Goal: Information Seeking & Learning: Learn about a topic

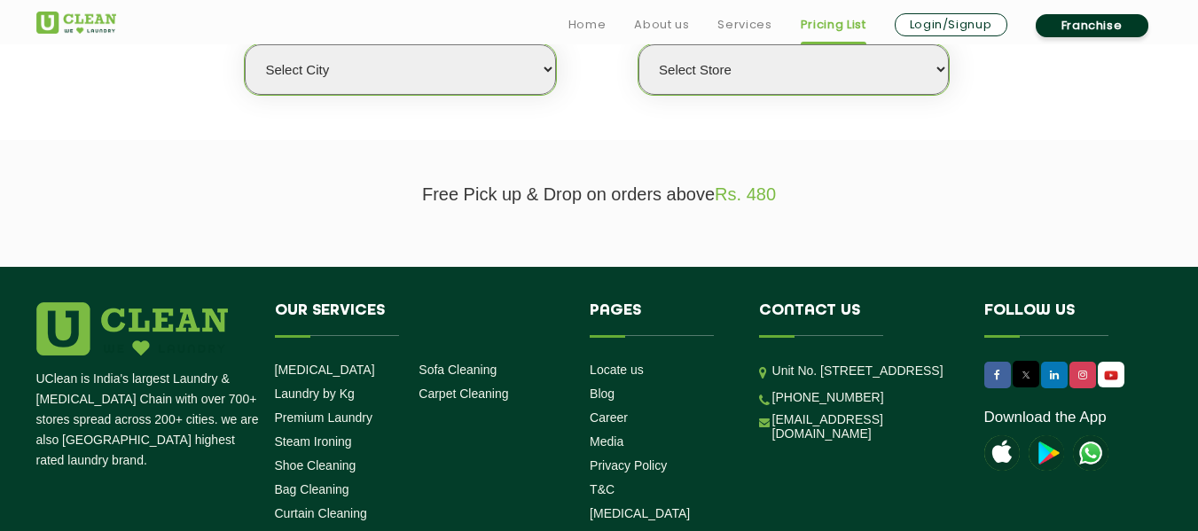
scroll to position [515, 0]
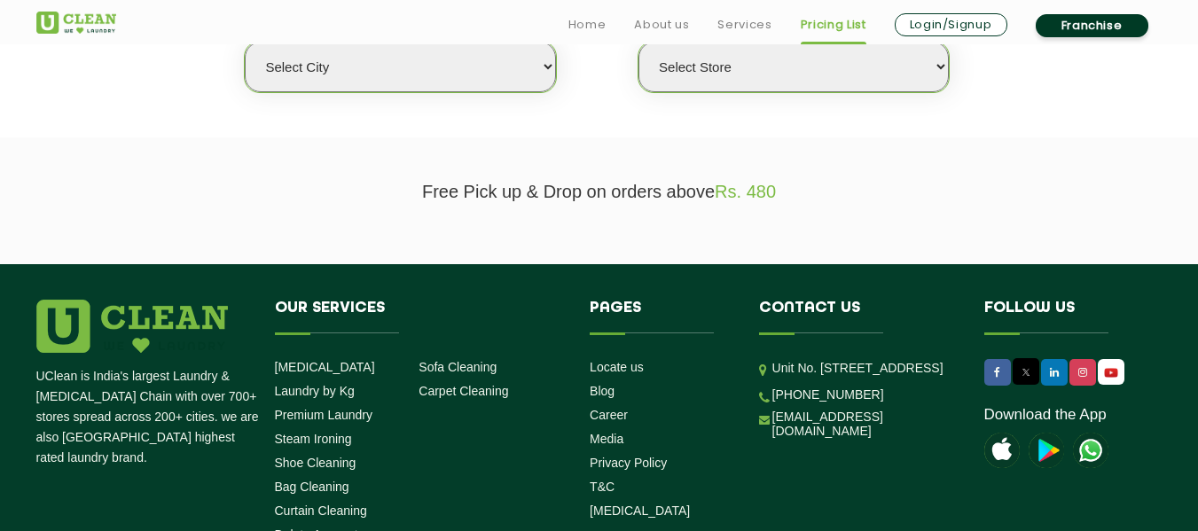
click at [442, 87] on select "Select city [GEOGRAPHIC_DATA] [GEOGRAPHIC_DATA] [GEOGRAPHIC_DATA] [GEOGRAPHIC_D…" at bounding box center [400, 67] width 310 height 51
select select "68"
click at [245, 42] on select "Select city [GEOGRAPHIC_DATA] [GEOGRAPHIC_DATA] [GEOGRAPHIC_DATA] [GEOGRAPHIC_D…" at bounding box center [400, 67] width 310 height 51
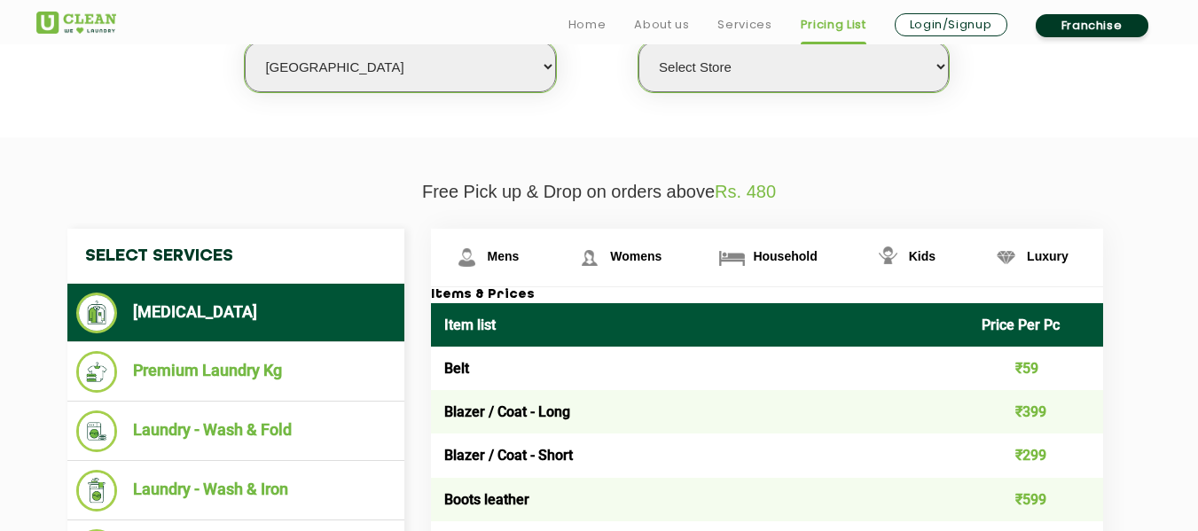
click at [675, 80] on select "Select Store [GEOGRAPHIC_DATA] UClean Talab Tillo UClean Janipur UClean Channi …" at bounding box center [793, 67] width 310 height 51
click at [638, 42] on select "Select Store [GEOGRAPHIC_DATA] UClean Talab Tillo UClean Janipur UClean Channi …" at bounding box center [793, 67] width 310 height 51
click at [882, 59] on select "Select Store [GEOGRAPHIC_DATA] UClean Talab Tillo UClean Janipur UClean Channi …" at bounding box center [793, 67] width 310 height 51
select select "432"
click at [638, 42] on select "Select Store [GEOGRAPHIC_DATA] UClean Talab Tillo UClean Janipur UClean Channi …" at bounding box center [793, 67] width 310 height 51
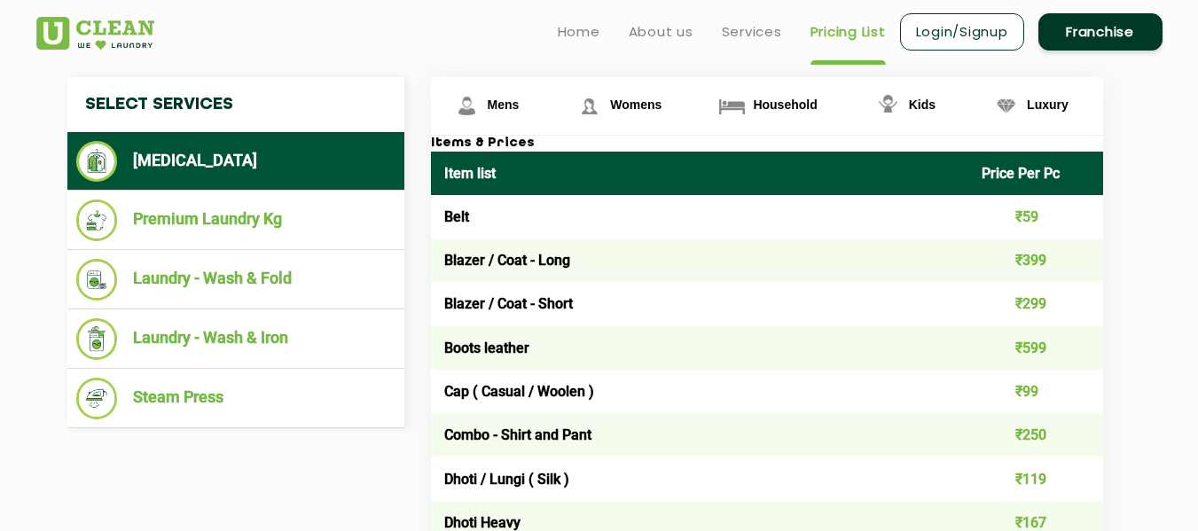
scroll to position [651, 0]
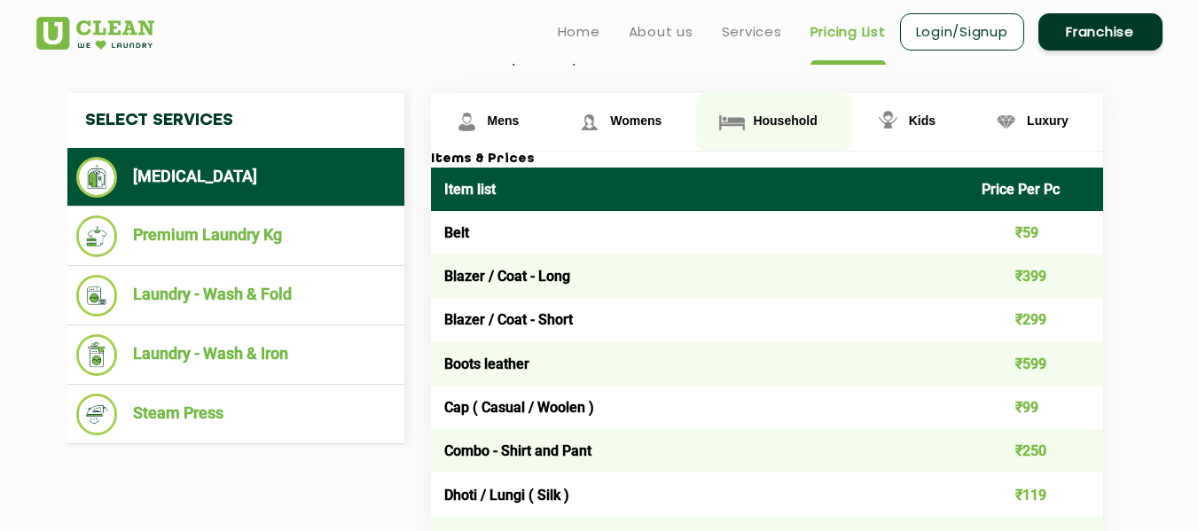
click at [797, 119] on span "Household" at bounding box center [785, 120] width 64 height 14
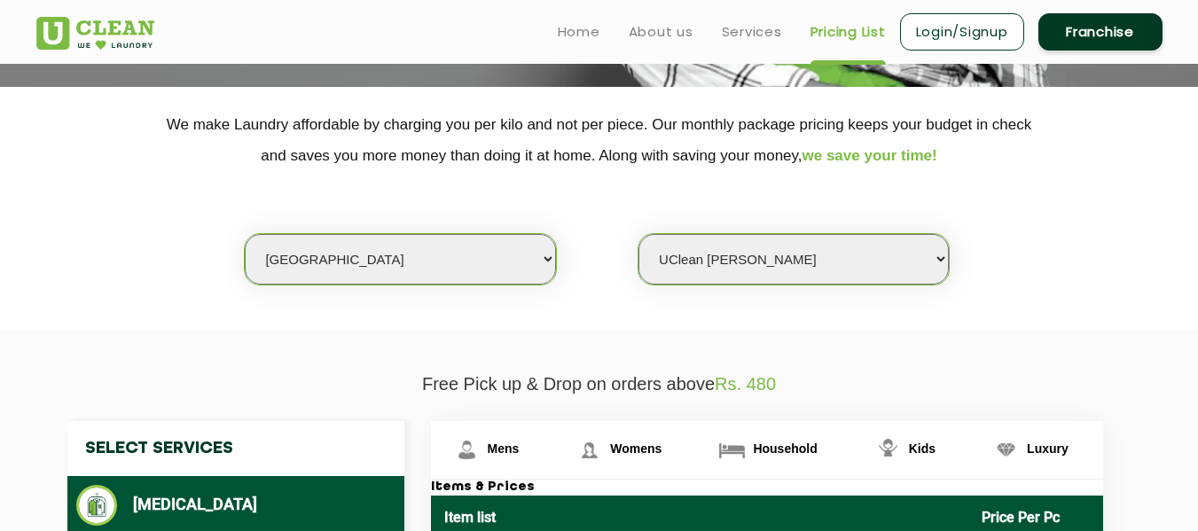
scroll to position [243, 0]
